Goal: Task Accomplishment & Management: Manage account settings

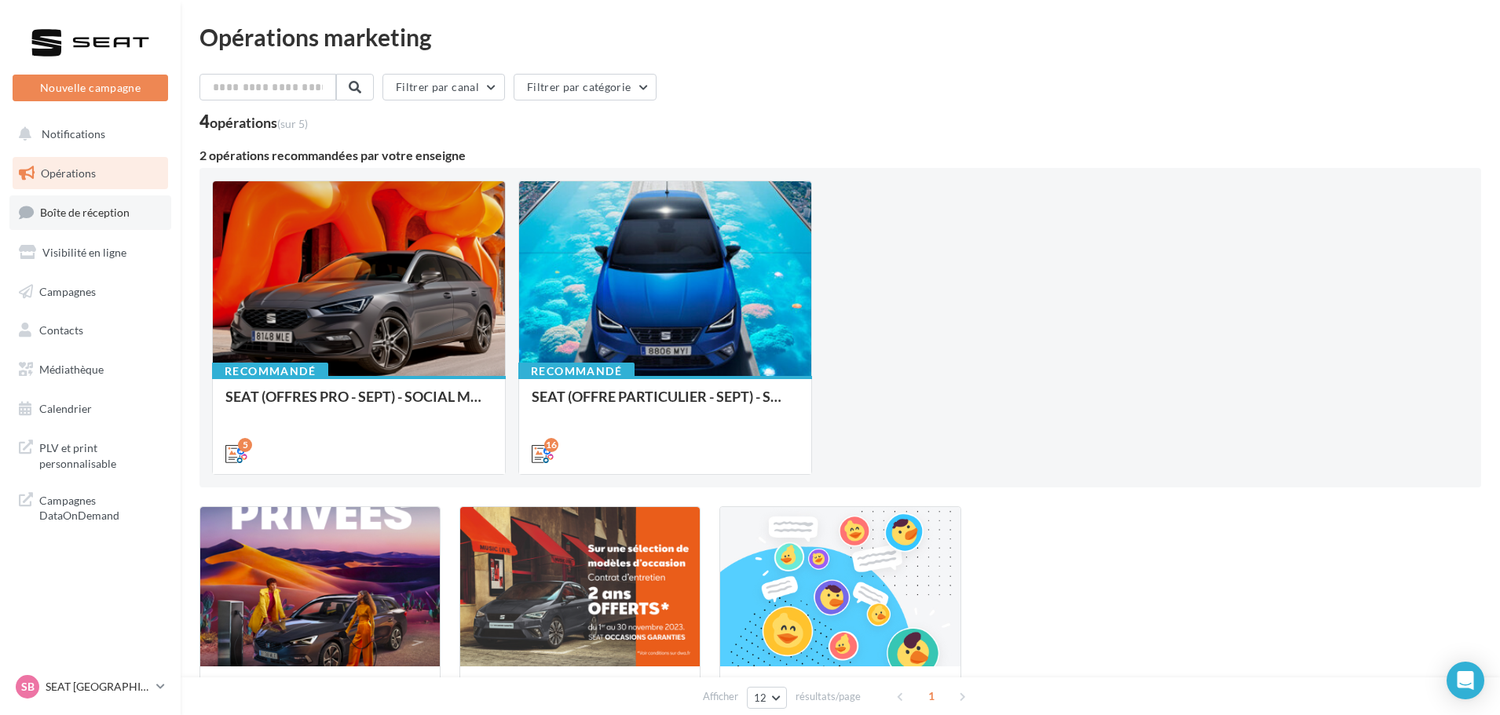
click at [88, 220] on link "Boîte de réception" at bounding box center [90, 213] width 162 height 34
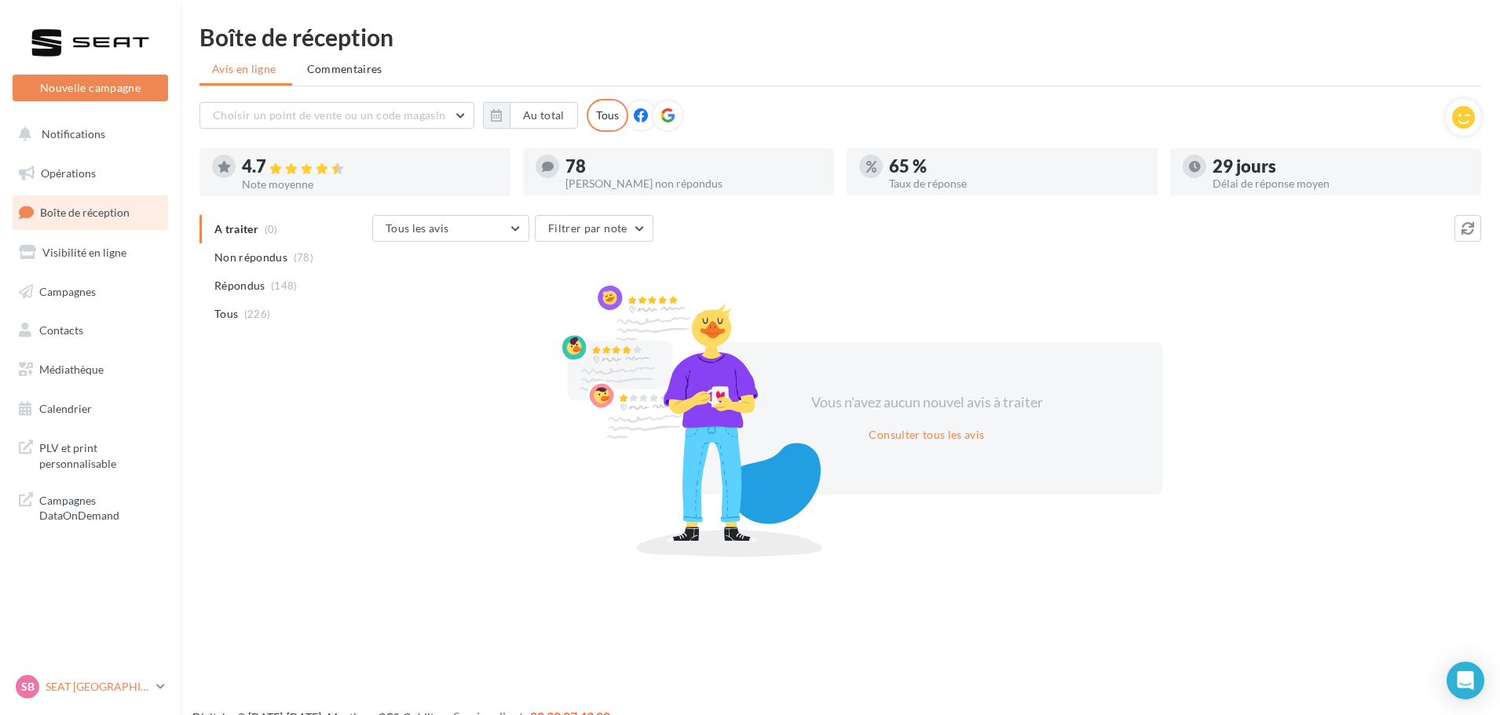
click at [112, 689] on p "SEAT [GEOGRAPHIC_DATA]" at bounding box center [98, 687] width 104 height 16
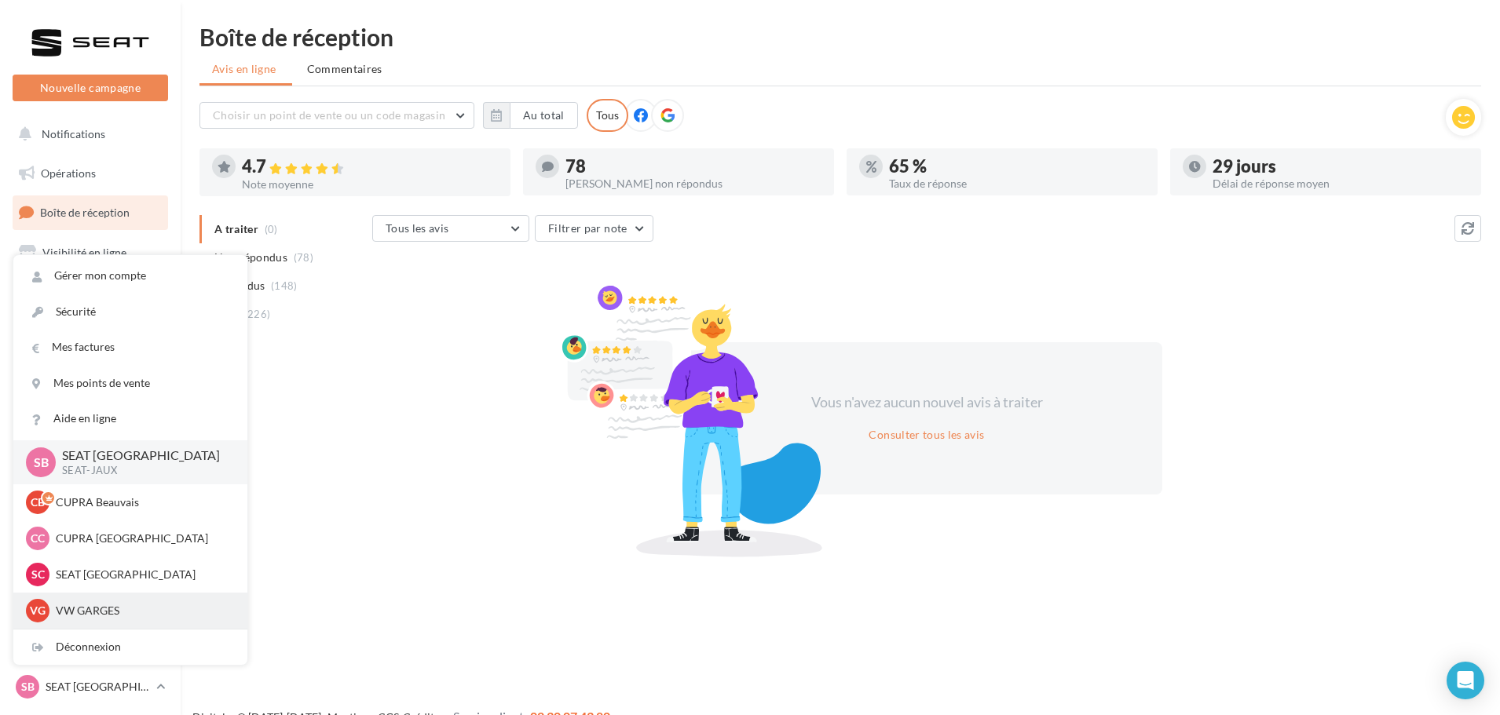
click at [77, 617] on p "VW GARGES" at bounding box center [142, 611] width 173 height 16
click at [99, 649] on div "Déconnexion" at bounding box center [130, 647] width 234 height 35
